Goal: Task Accomplishment & Management: Use online tool/utility

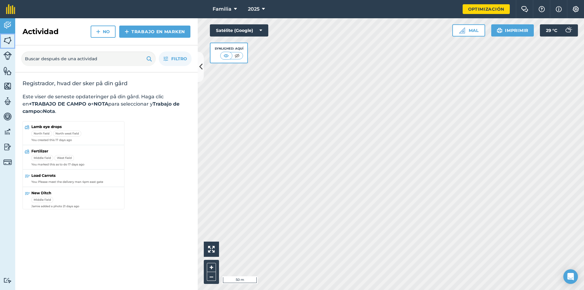
click at [7, 39] on img at bounding box center [7, 40] width 9 height 9
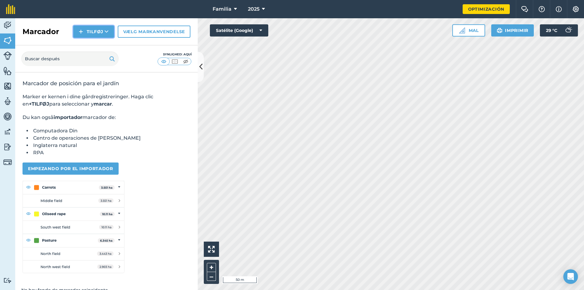
click at [107, 32] on icon at bounding box center [107, 32] width 4 height 6
click at [95, 59] on font "Importar" at bounding box center [94, 58] width 26 height 5
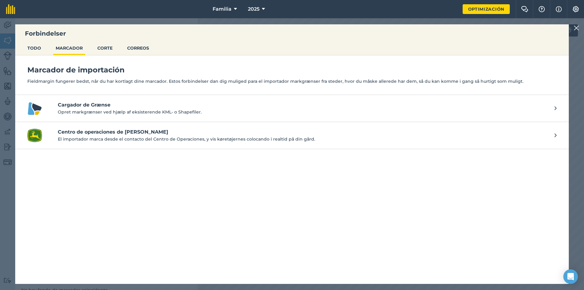
click at [78, 105] on font "Cargador de Grænse" at bounding box center [84, 105] width 53 height 6
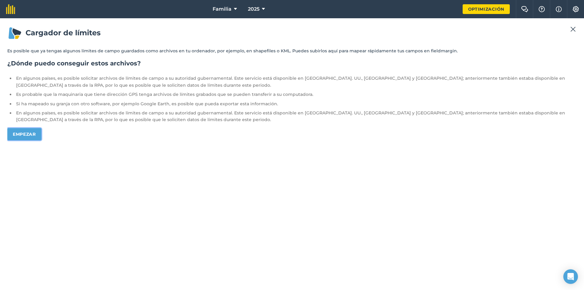
click at [33, 132] on font "Empezar" at bounding box center [24, 133] width 23 height 5
